Goal: Use online tool/utility

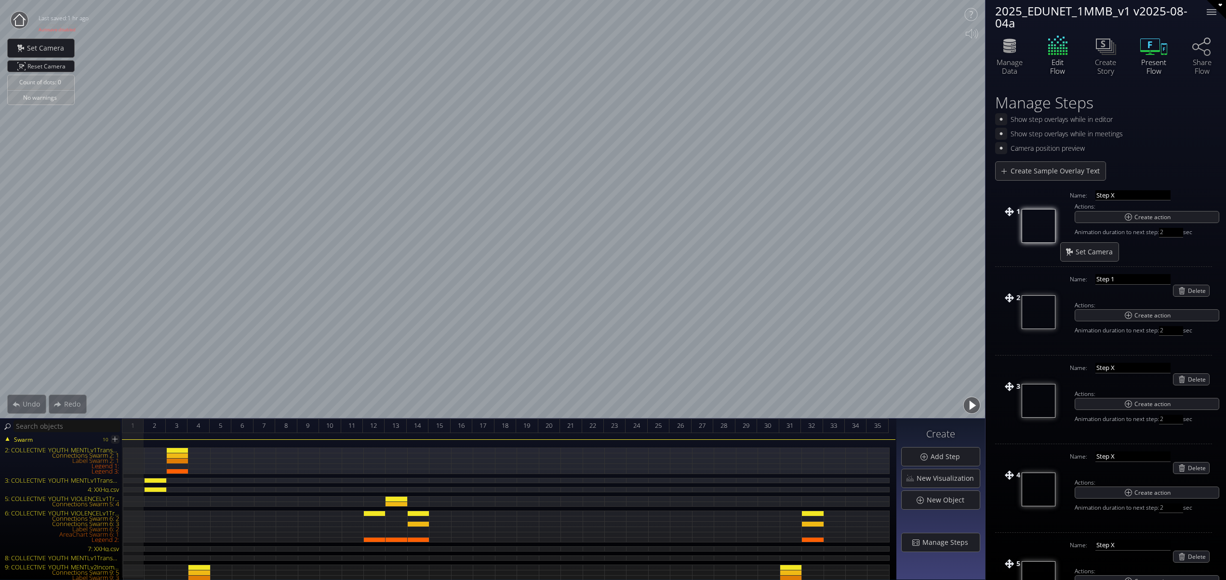
click at [1147, 55] on icon at bounding box center [1150, 54] width 9 height 1
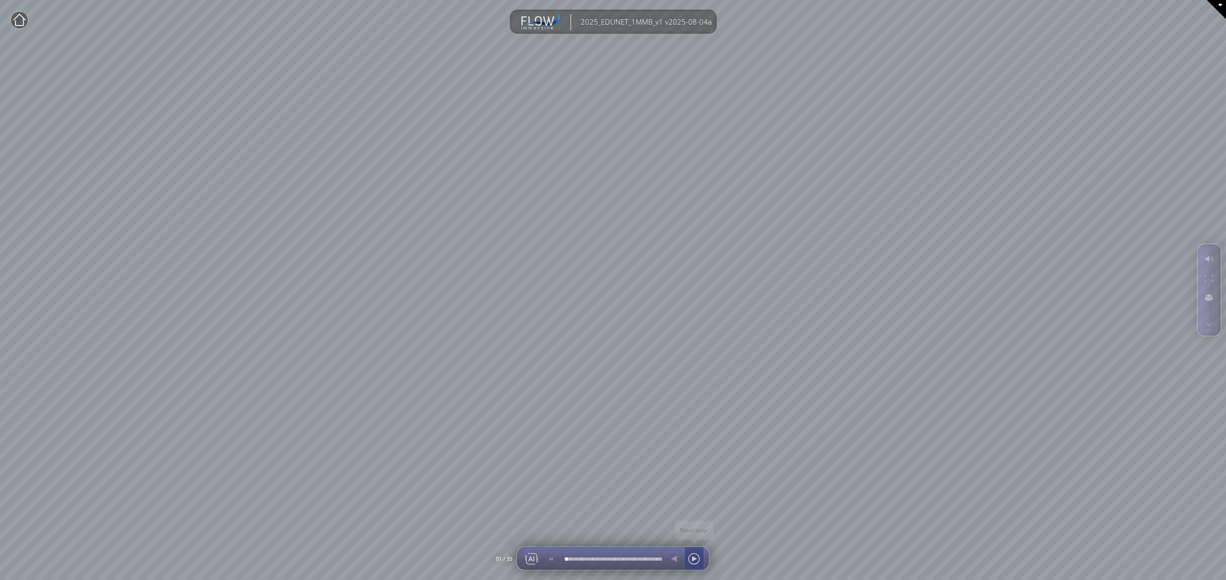
click at [694, 558] on div at bounding box center [694, 559] width 14 height 23
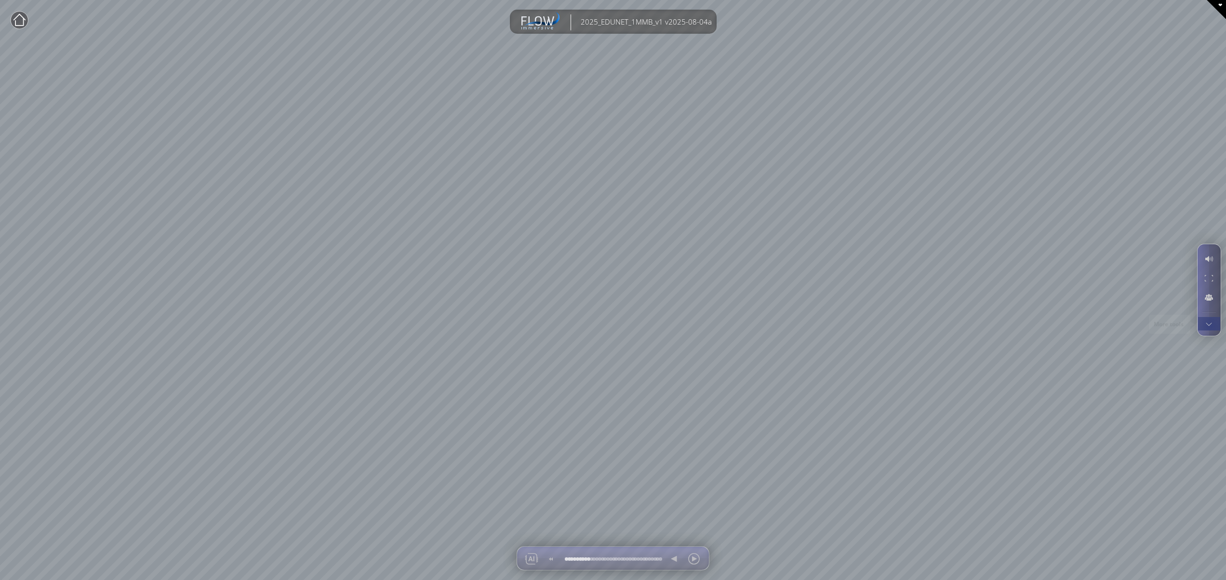
click at [1211, 326] on div at bounding box center [1209, 323] width 18 height 13
click at [1208, 278] on div at bounding box center [1209, 278] width 18 height 18
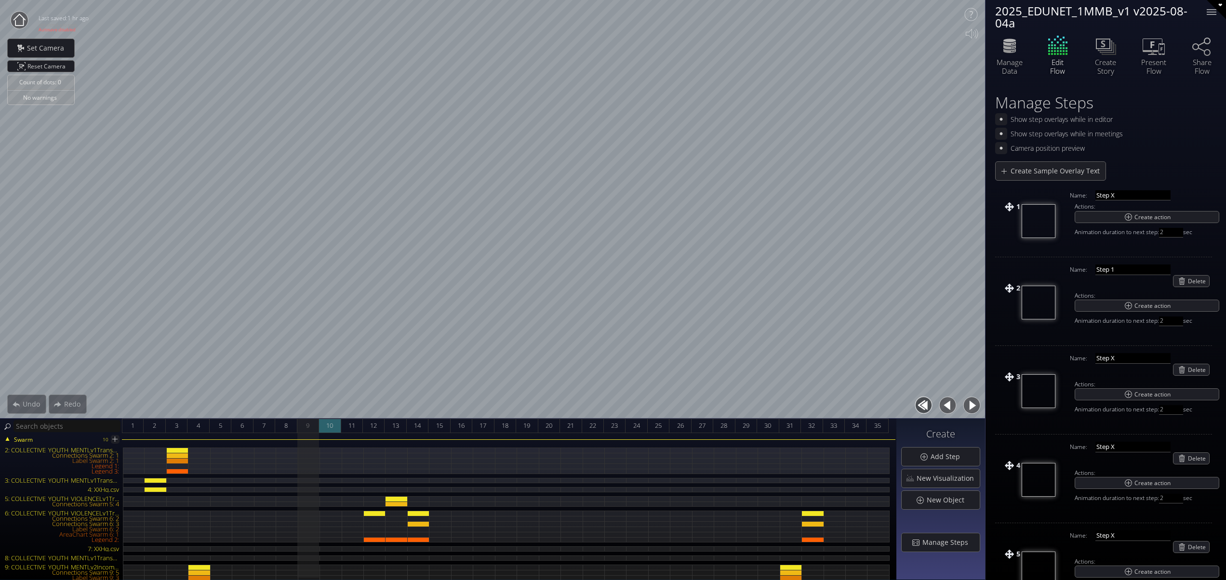
click at [325, 423] on div "10" at bounding box center [330, 426] width 22 height 14
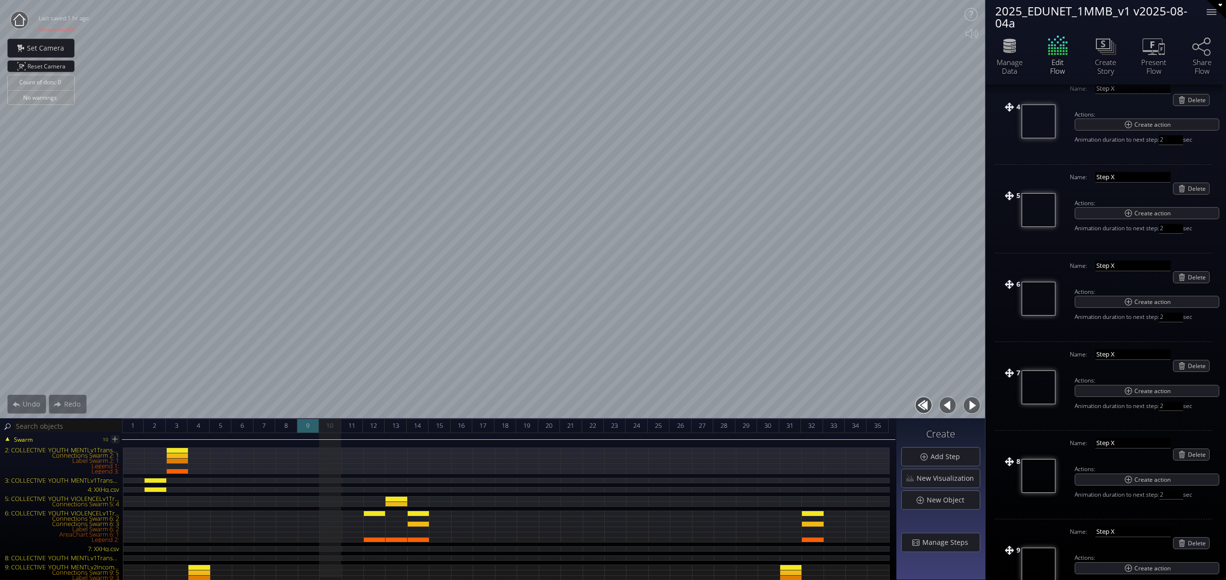
scroll to position [464, 0]
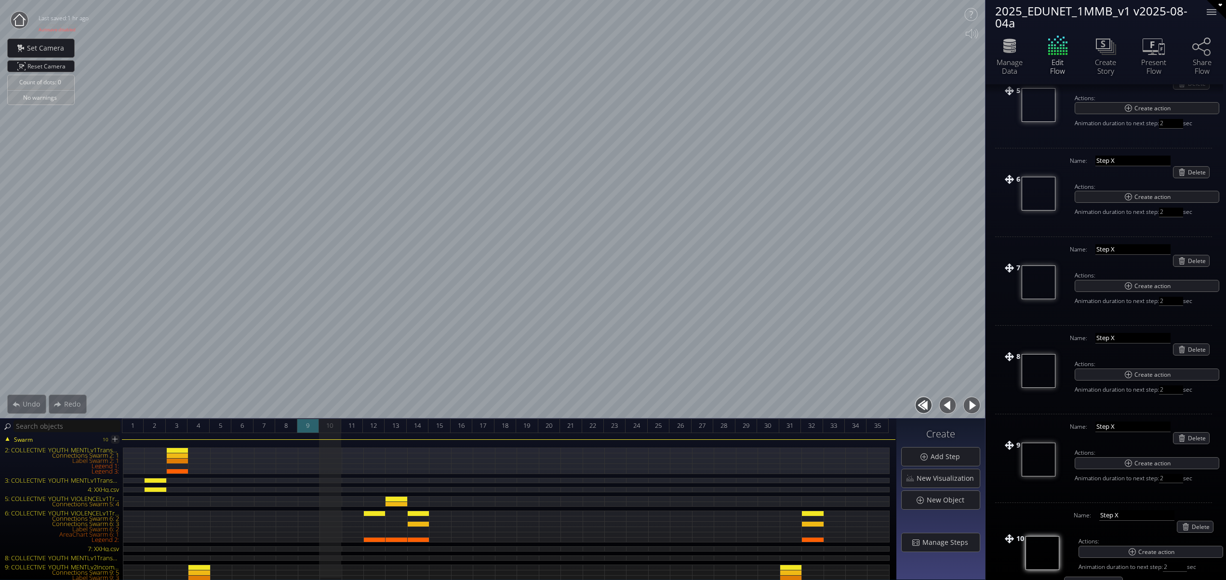
click at [311, 423] on div "9" at bounding box center [308, 426] width 22 height 14
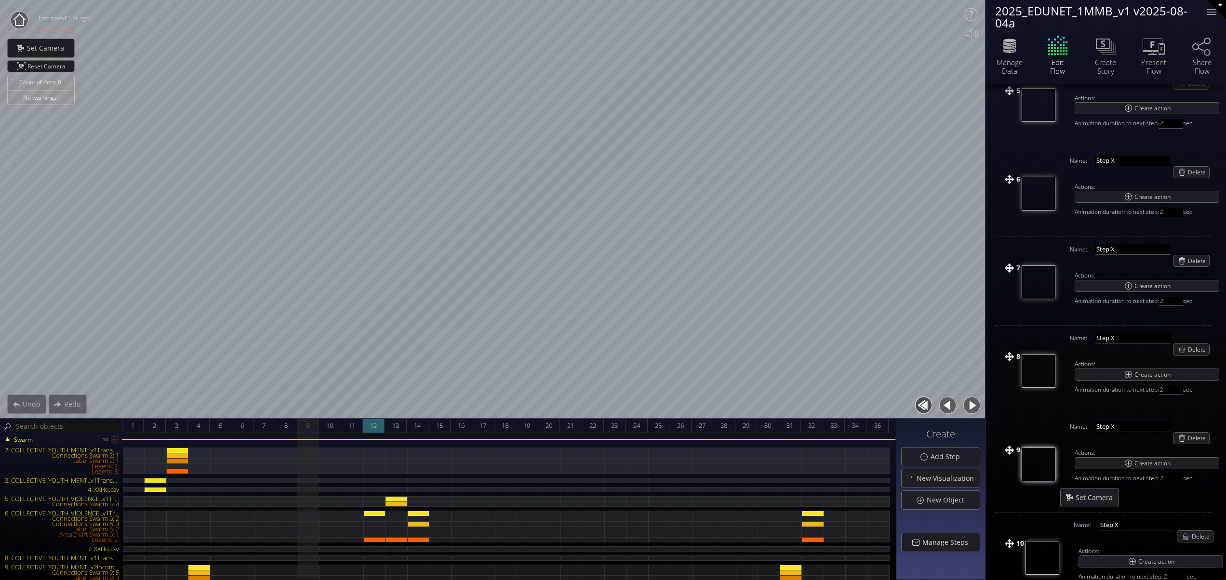
click at [371, 423] on span "12" at bounding box center [373, 426] width 7 height 12
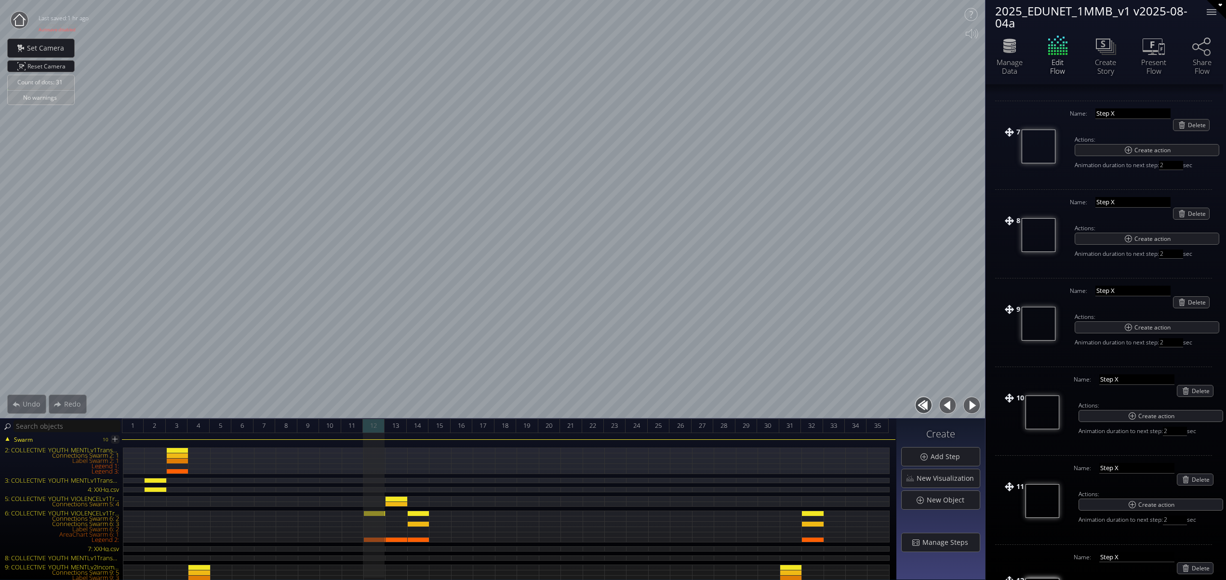
scroll to position [642, 0]
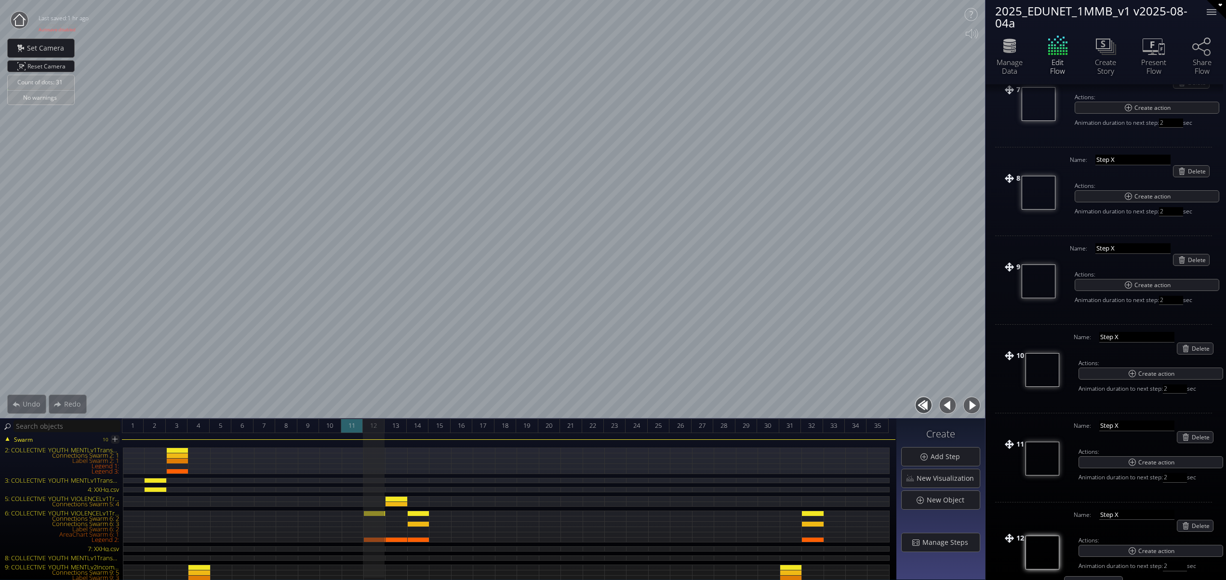
click at [355, 425] on span "11" at bounding box center [352, 426] width 7 height 12
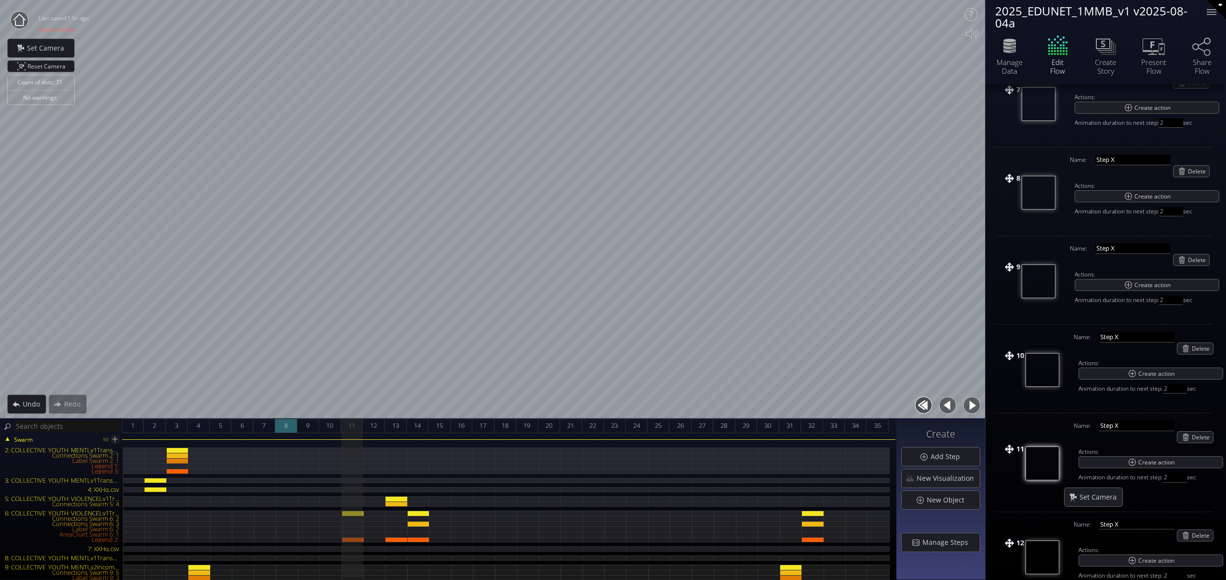
click at [286, 422] on span "8" at bounding box center [285, 426] width 3 height 12
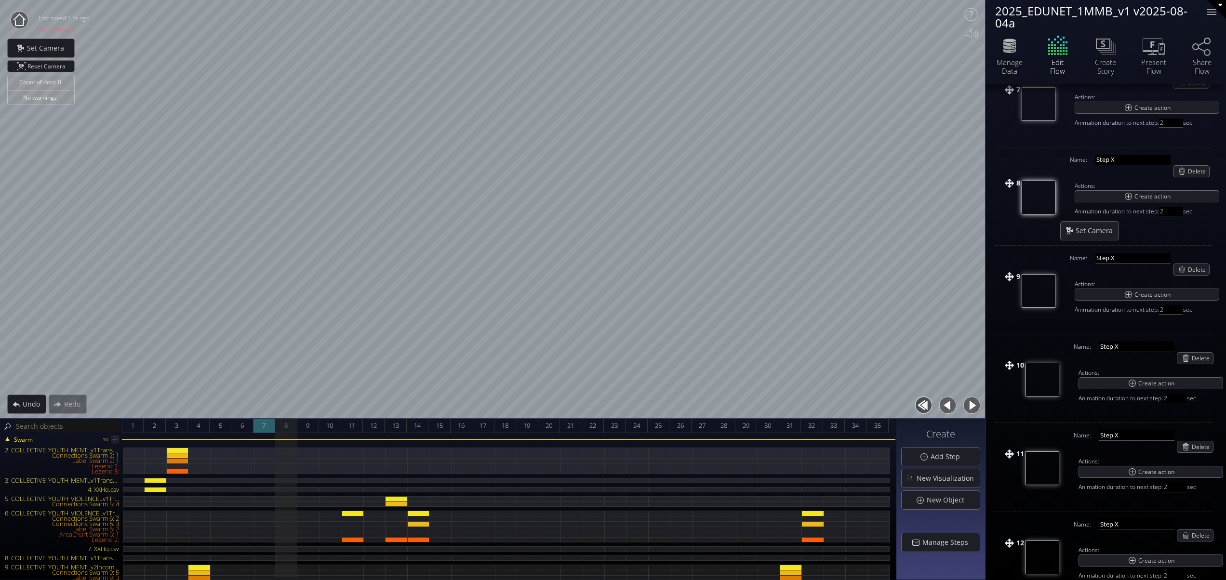
click at [263, 425] on span "7" at bounding box center [263, 426] width 3 height 12
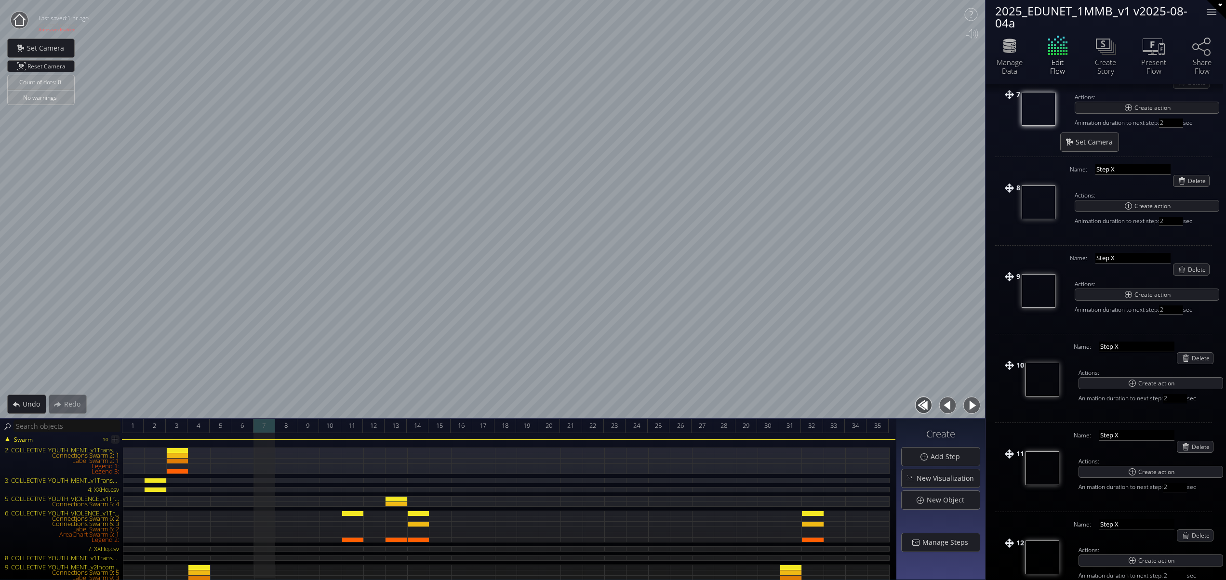
scroll to position [647, 0]
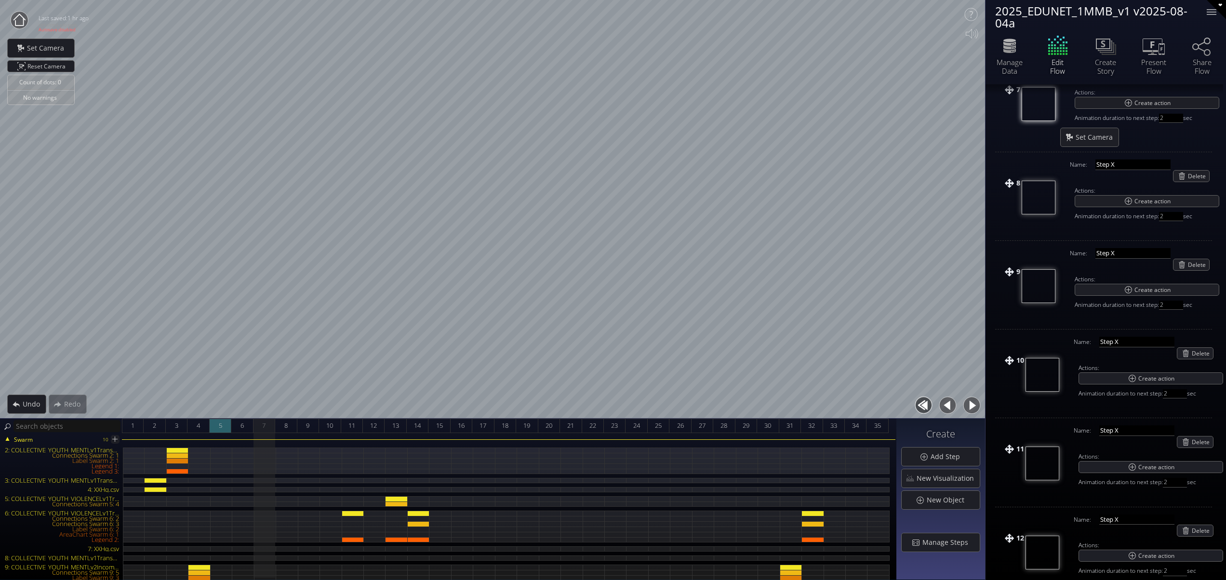
click at [221, 426] on span "5" at bounding box center [220, 426] width 3 height 12
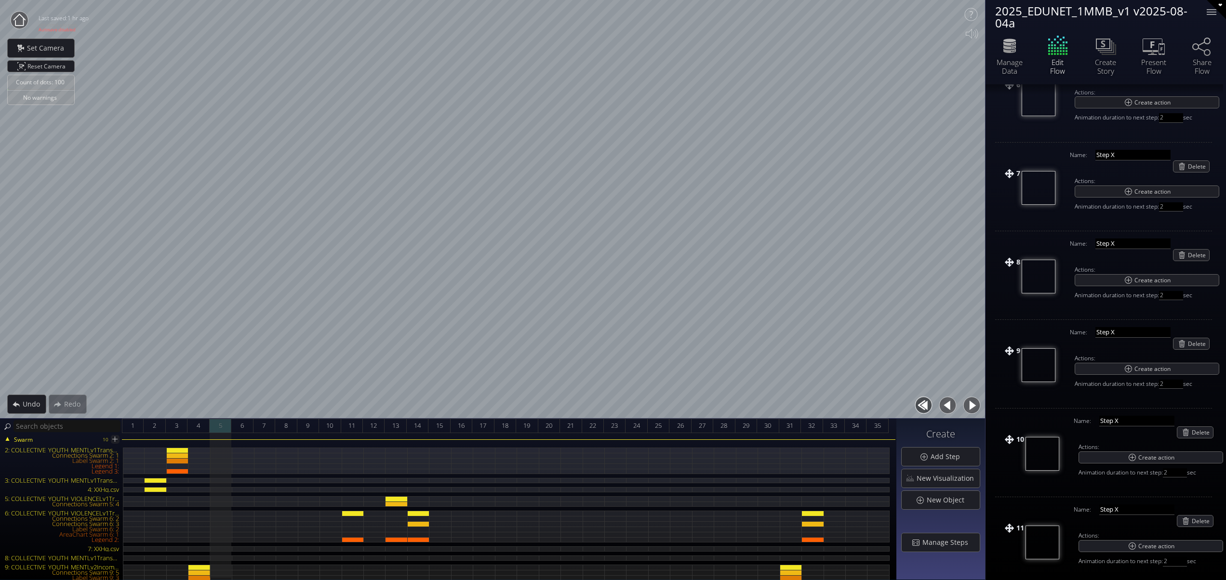
scroll to position [467, 0]
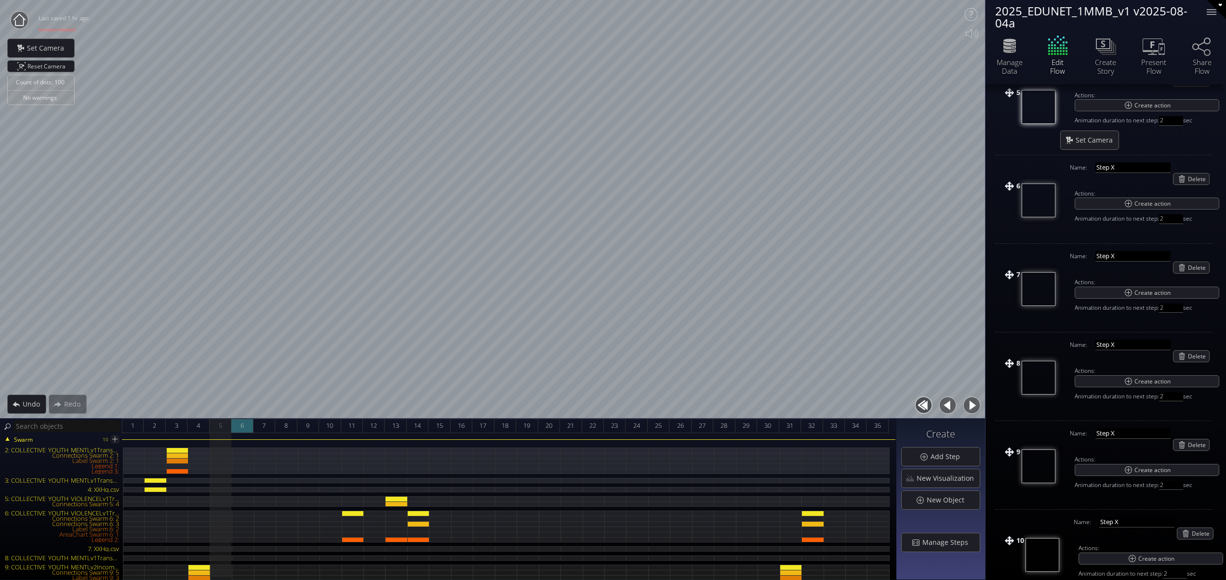
click at [238, 426] on div "6" at bounding box center [242, 426] width 22 height 14
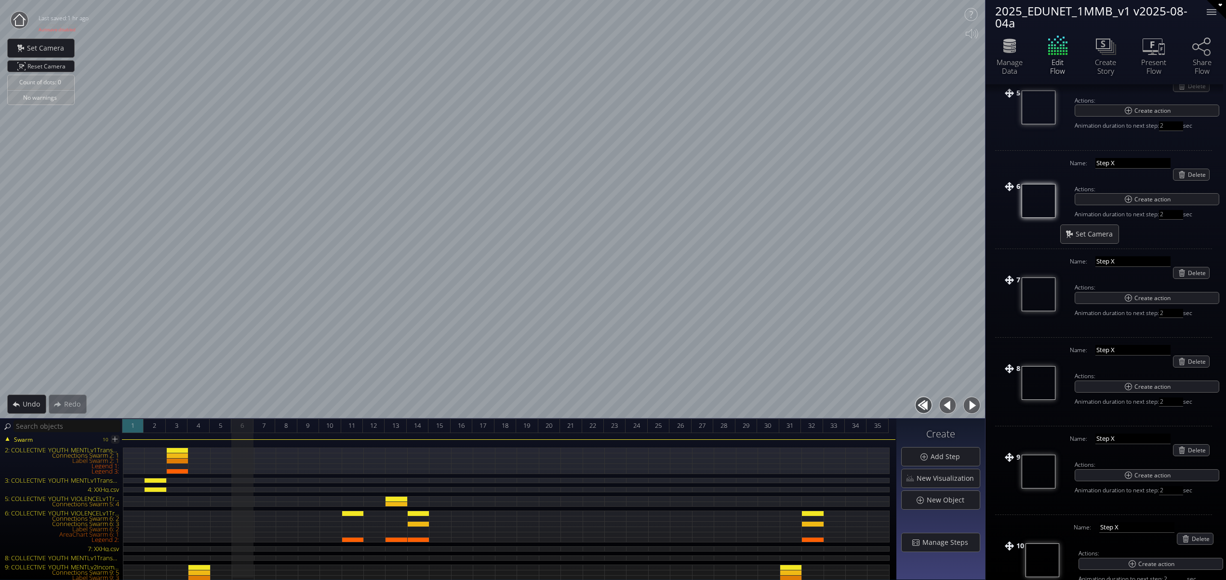
click at [134, 423] on span "1" at bounding box center [132, 426] width 3 height 12
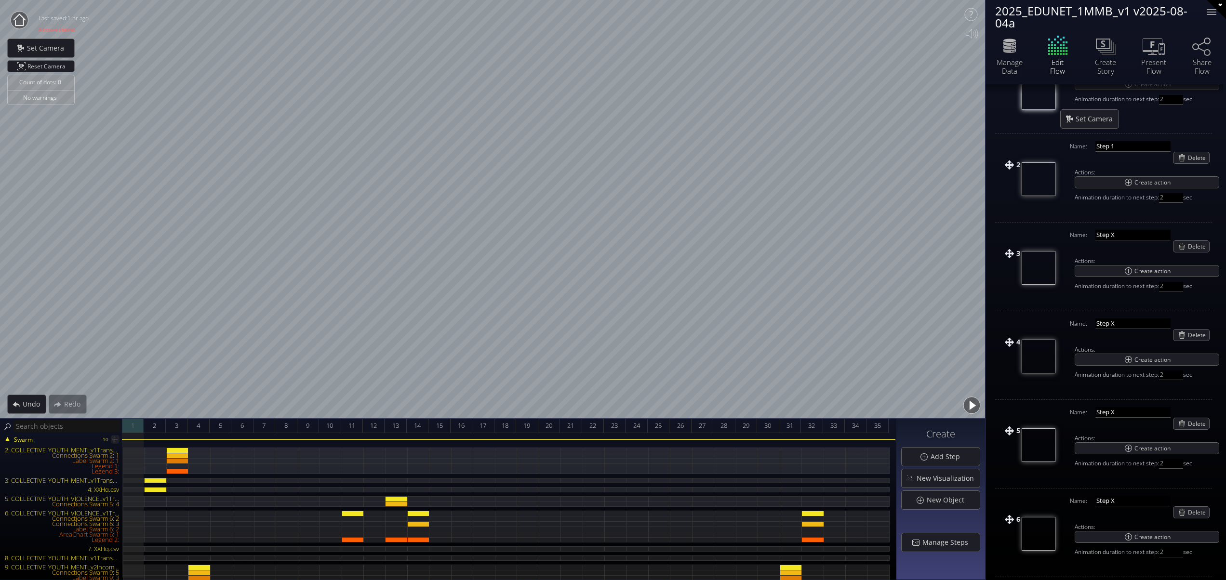
scroll to position [118, 0]
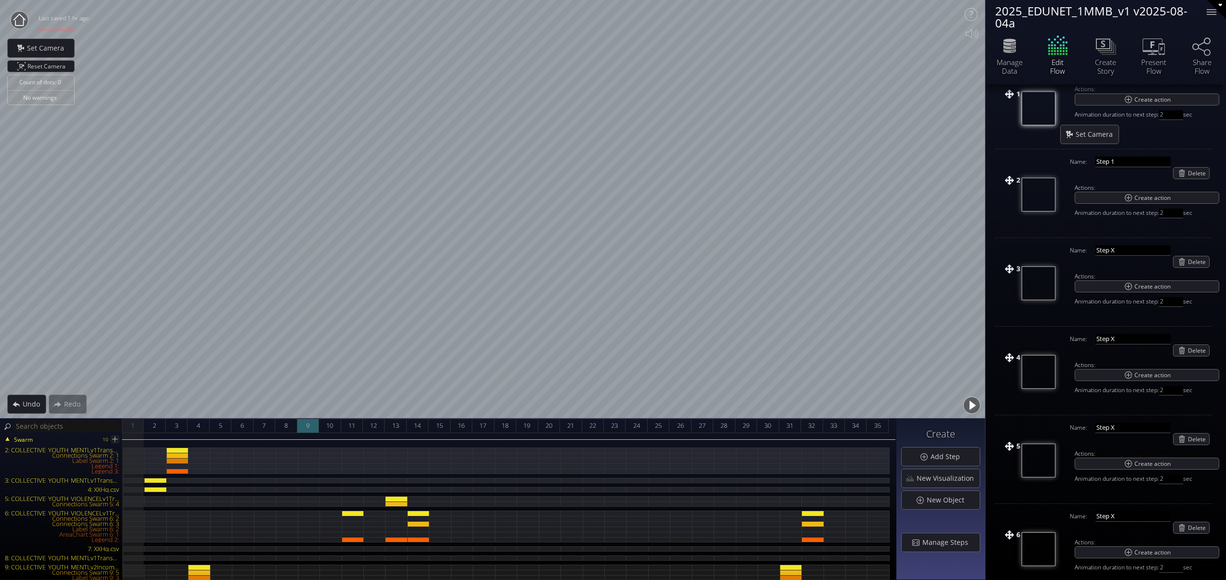
click at [300, 427] on div "9" at bounding box center [308, 426] width 22 height 14
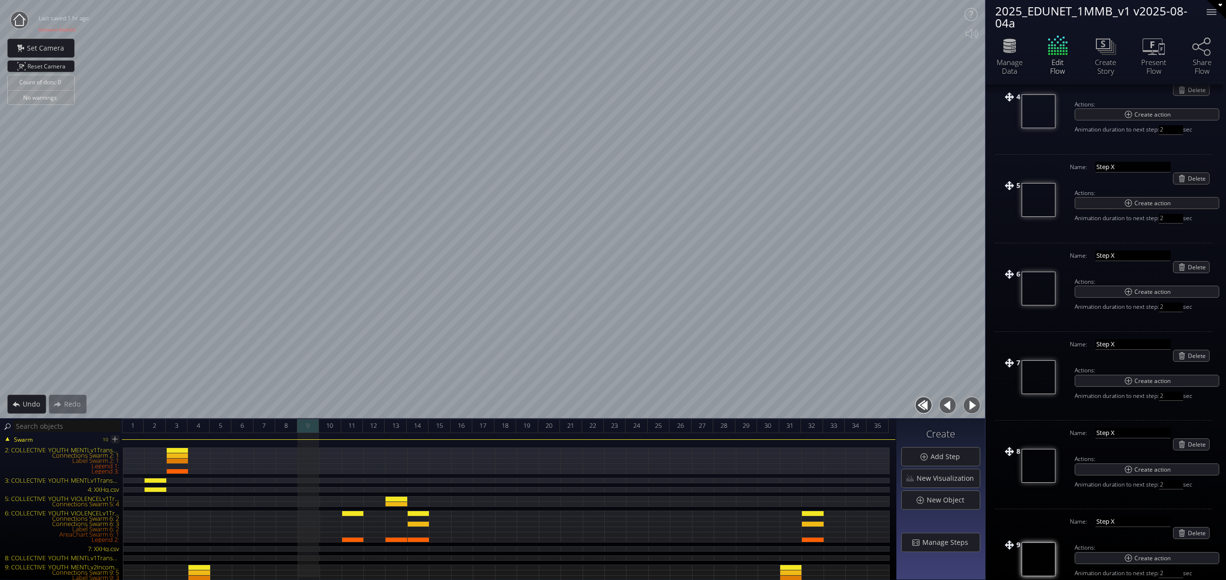
scroll to position [375, 0]
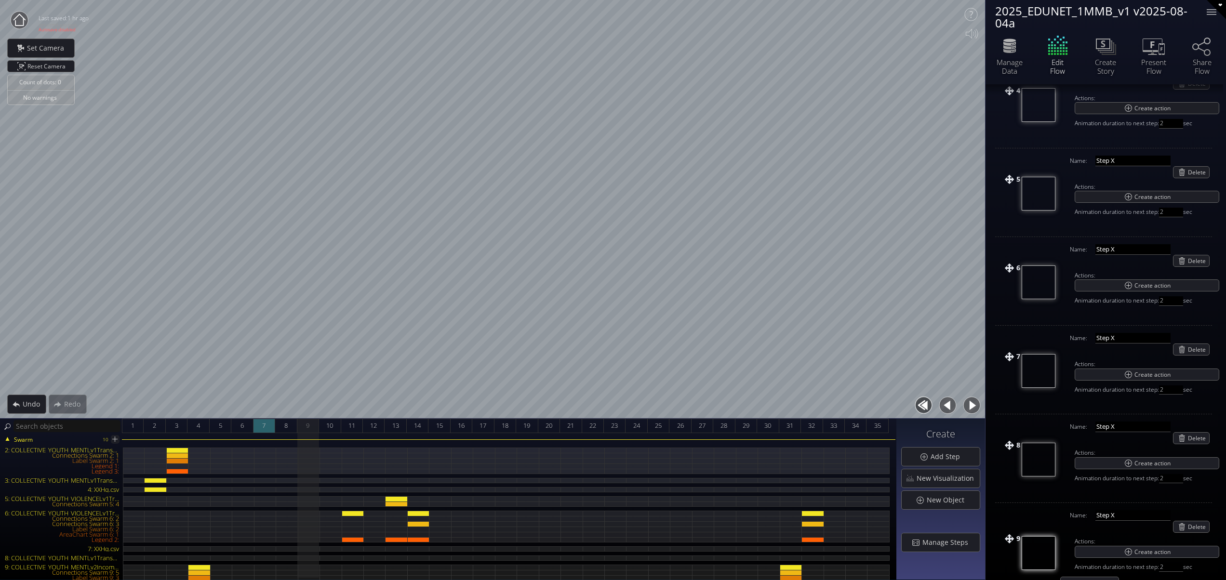
drag, startPoint x: 287, startPoint y: 425, endPoint x: 265, endPoint y: 424, distance: 22.2
click at [286, 425] on span "8" at bounding box center [285, 426] width 3 height 12
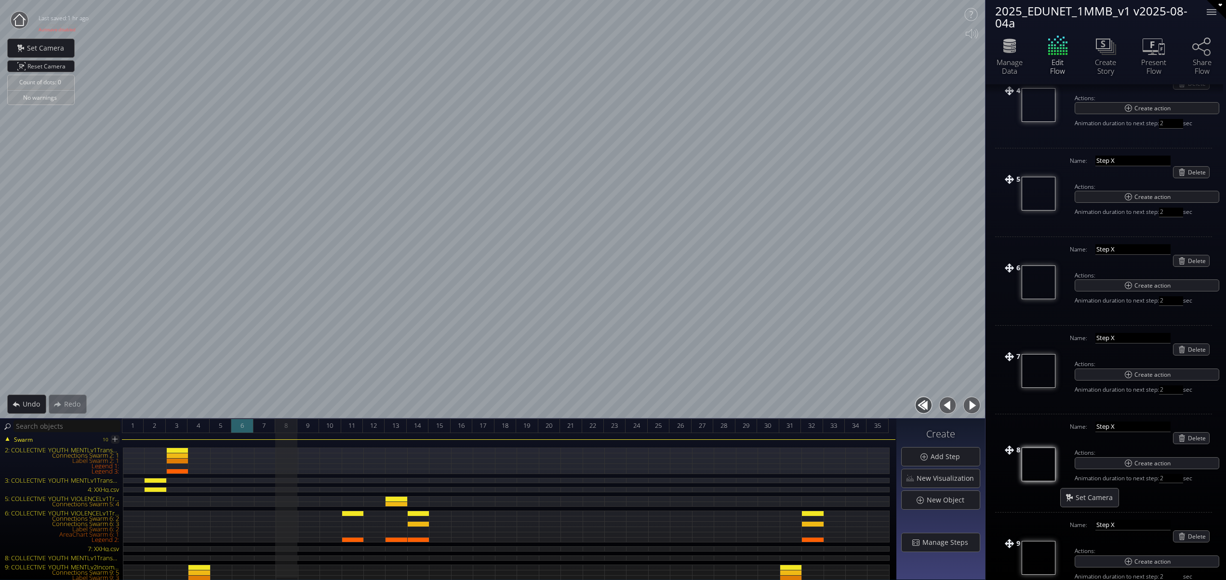
click at [262, 422] on span "7" at bounding box center [263, 426] width 3 height 12
click at [242, 422] on span "6" at bounding box center [242, 426] width 3 height 12
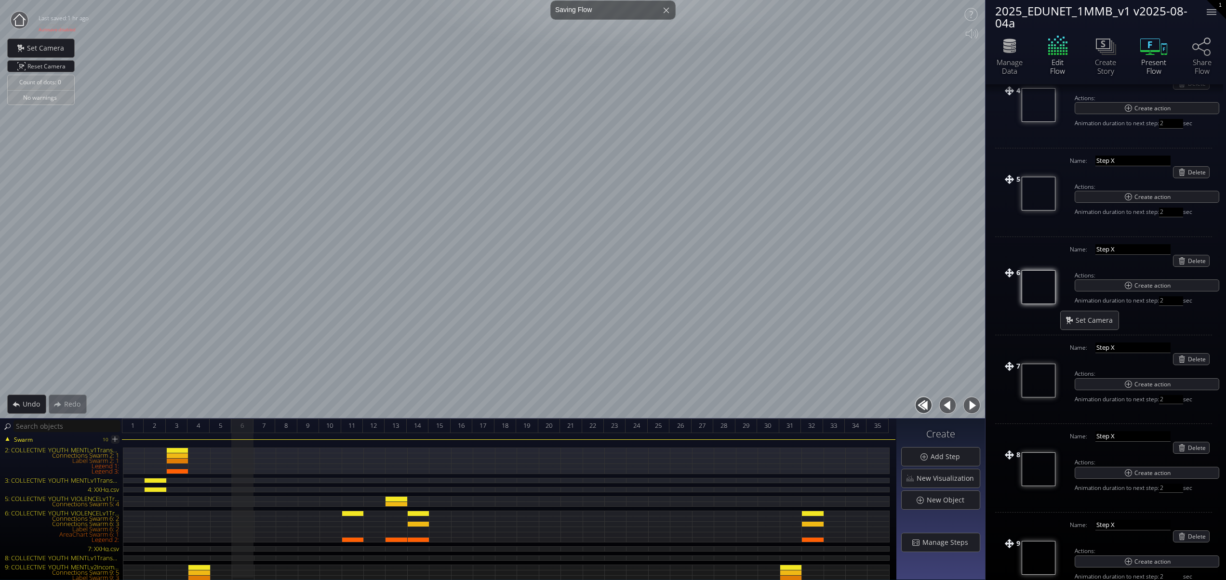
click at [1163, 45] on icon at bounding box center [1164, 49] width 6 height 12
